Goal: Task Accomplishment & Management: Manage account settings

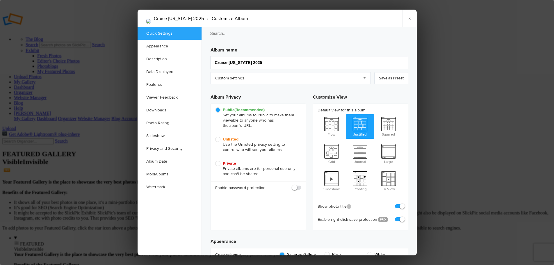
type input "2025-08-31 02:00 PM"
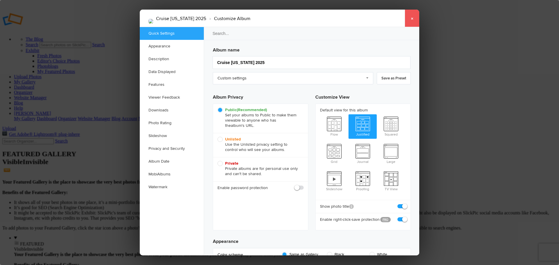
click at [411, 20] on link "×" at bounding box center [411, 18] width 15 height 17
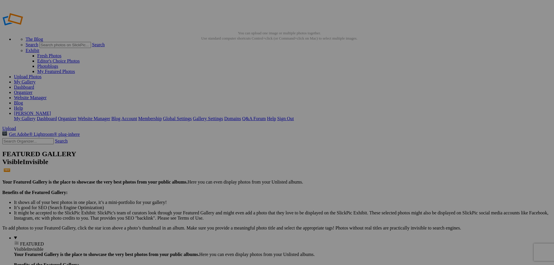
click at [33, 90] on link "Organizer" at bounding box center [23, 92] width 19 height 5
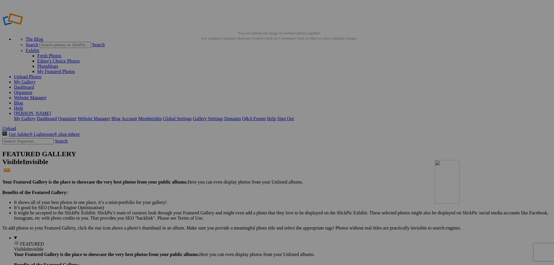
drag, startPoint x: 163, startPoint y: 81, endPoint x: 519, endPoint y: 202, distance: 375.9
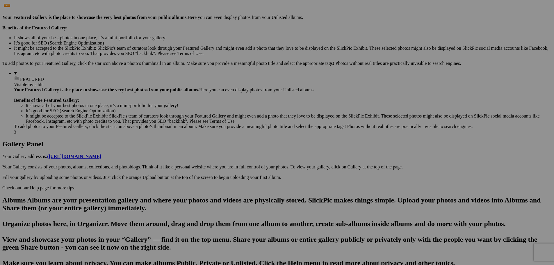
scroll to position [173, 0]
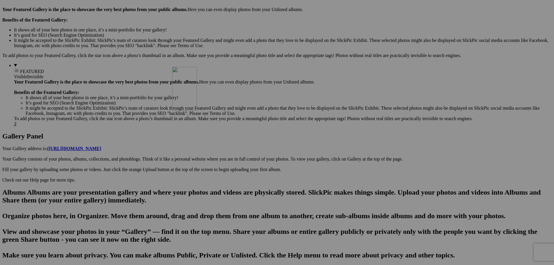
drag, startPoint x: 524, startPoint y: 65, endPoint x: 256, endPoint y: 118, distance: 273.0
